Goal: Use online tool/utility: Utilize a website feature to perform a specific function

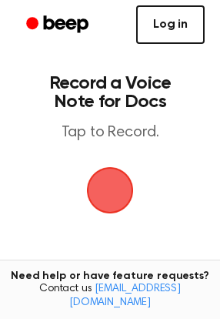
click at [178, 15] on link "Log in" at bounding box center [170, 24] width 69 height 39
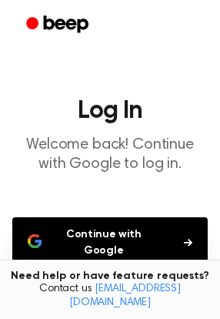
click at [89, 220] on button "Continue with Google" at bounding box center [110, 242] width 196 height 51
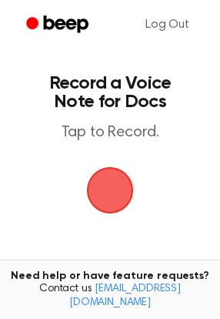
scroll to position [140, 0]
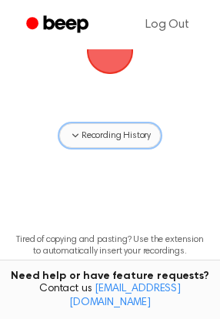
click at [109, 138] on span "Recording History" at bounding box center [116, 136] width 69 height 14
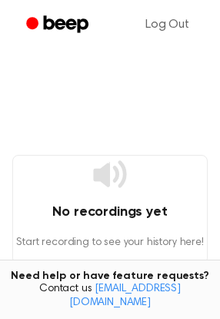
scroll to position [0, 0]
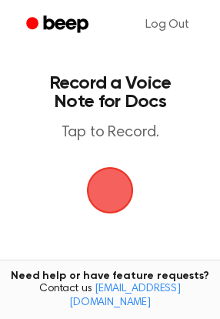
click at [99, 171] on span "button" at bounding box center [110, 190] width 63 height 63
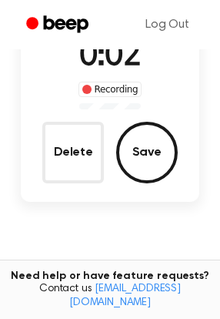
scroll to position [133, 0]
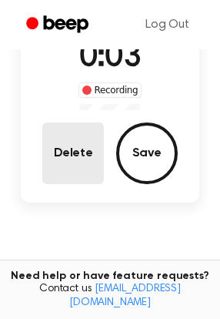
click at [93, 161] on button "Delete" at bounding box center [73, 154] width 62 height 62
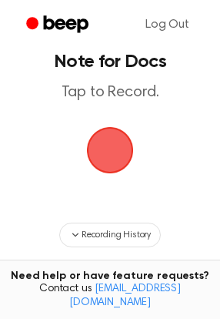
scroll to position [0, 0]
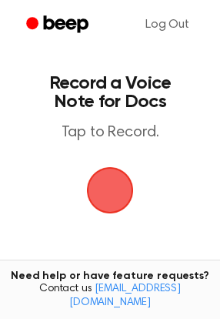
click at [98, 194] on span "button" at bounding box center [110, 190] width 57 height 57
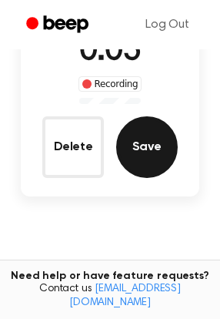
scroll to position [69, 0]
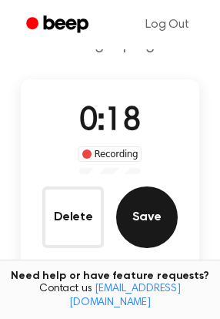
click at [137, 219] on button "Save" at bounding box center [147, 218] width 62 height 62
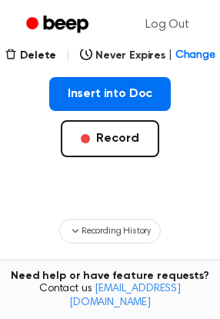
scroll to position [210, 0]
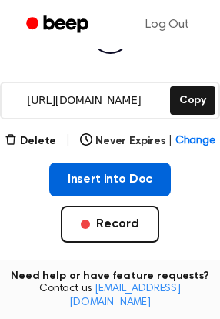
click at [84, 184] on button "Insert into Doc" at bounding box center [110, 180] width 123 height 34
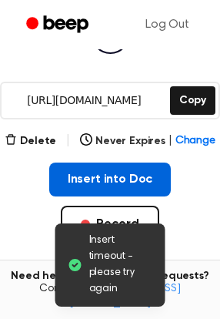
click at [123, 182] on button "Insert into Doc" at bounding box center [110, 180] width 123 height 34
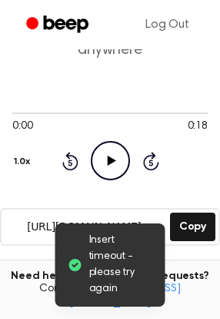
scroll to position [140, 0]
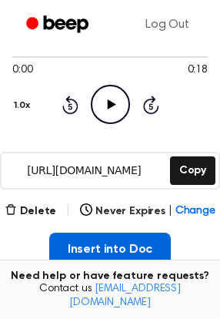
click at [86, 240] on button "Insert into Doc" at bounding box center [110, 250] width 123 height 34
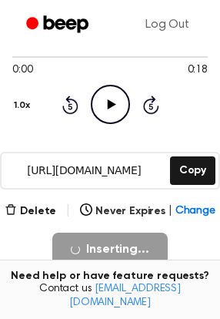
click at [106, 101] on icon "Play Audio" at bounding box center [110, 104] width 39 height 39
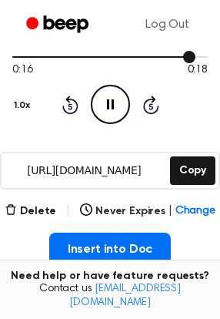
click at [19, 57] on div at bounding box center [110, 56] width 196 height 12
click at [192, 210] on span "Change" at bounding box center [196, 212] width 40 height 16
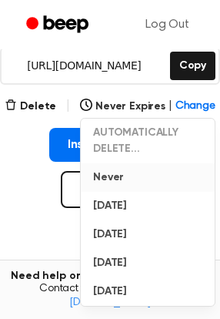
scroll to position [350, 0]
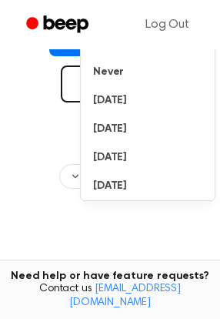
click at [78, 224] on main "Your Recording is Ready Copy the link and paste it anywhere 0:18 0:18 1.0x Rewi…" at bounding box center [110, 23] width 220 height 746
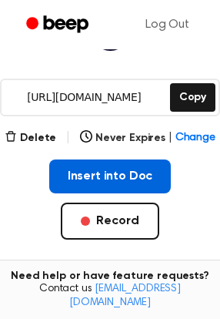
scroll to position [210, 0]
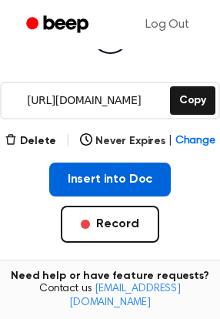
click at [96, 168] on button "Insert into Doc" at bounding box center [110, 180] width 123 height 34
